Goal: Information Seeking & Learning: Understand process/instructions

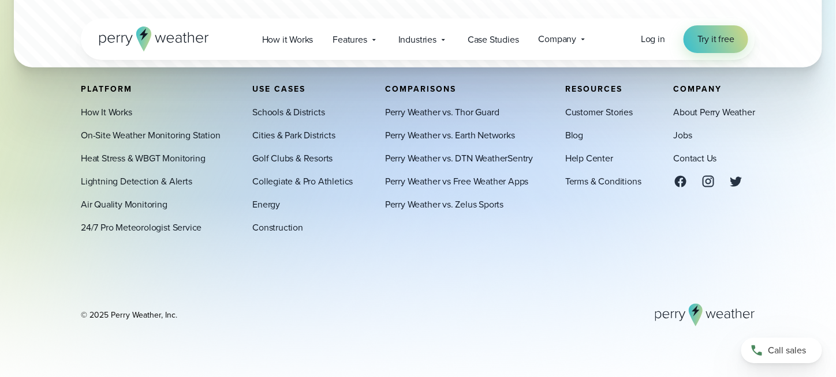
scroll to position [3338, 0]
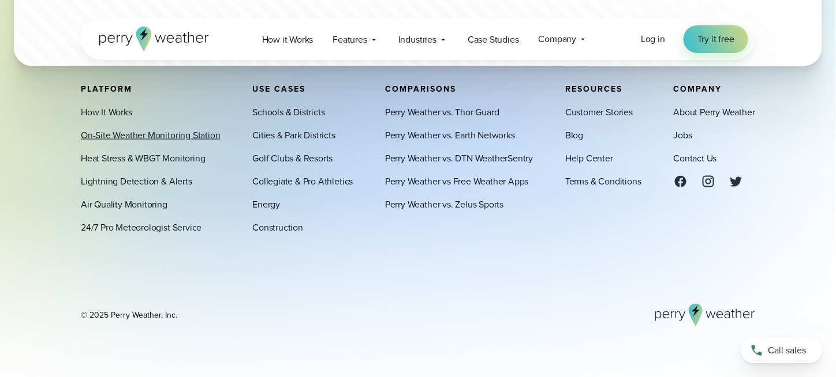
click at [154, 134] on link "On-Site Weather Monitoring Station" at bounding box center [151, 135] width 140 height 14
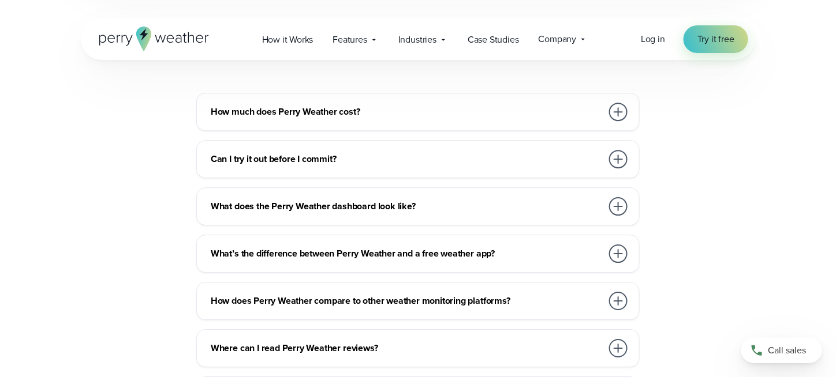
scroll to position [2462, 0]
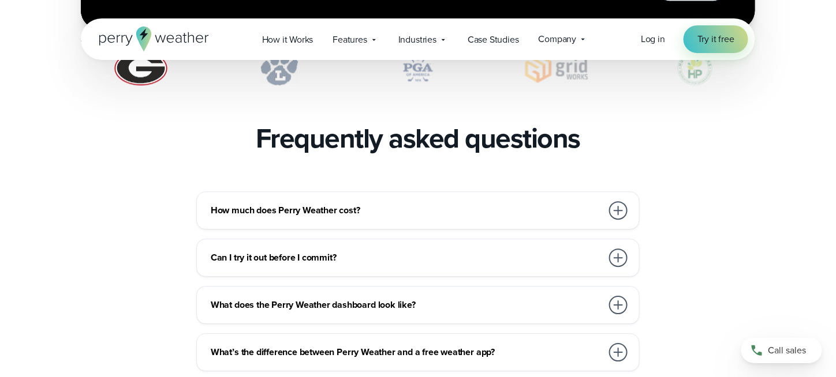
click at [615, 201] on div at bounding box center [618, 210] width 18 height 18
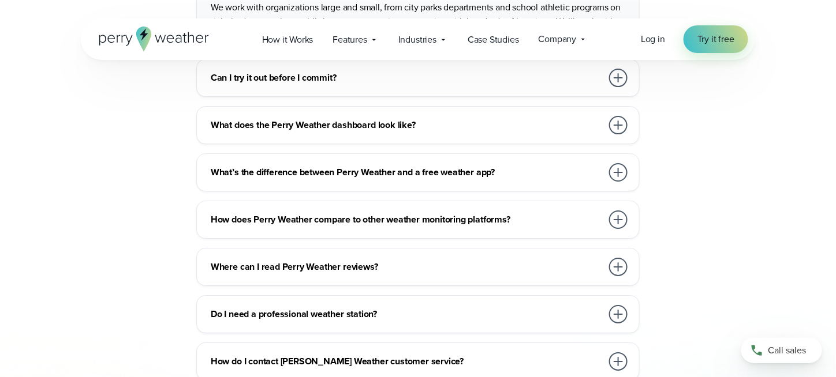
scroll to position [2845, 0]
